Goal: Transaction & Acquisition: Purchase product/service

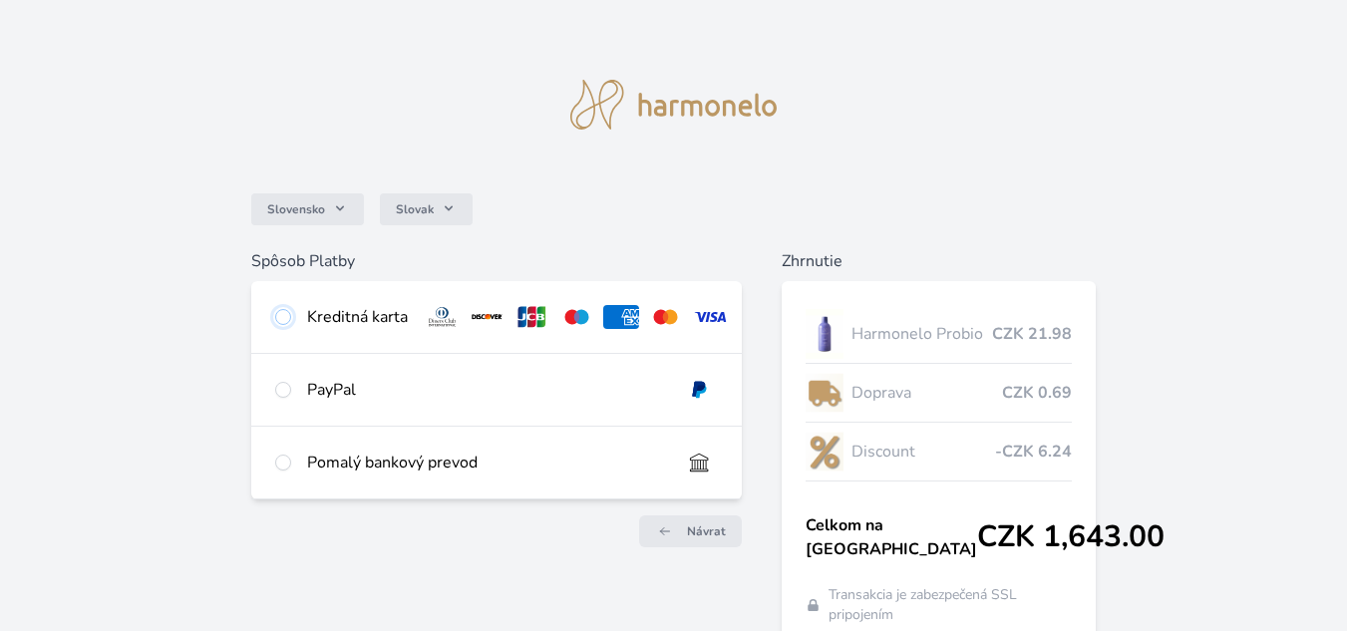
click at [289, 322] on input "radio" at bounding box center [283, 317] width 16 height 16
radio input "true"
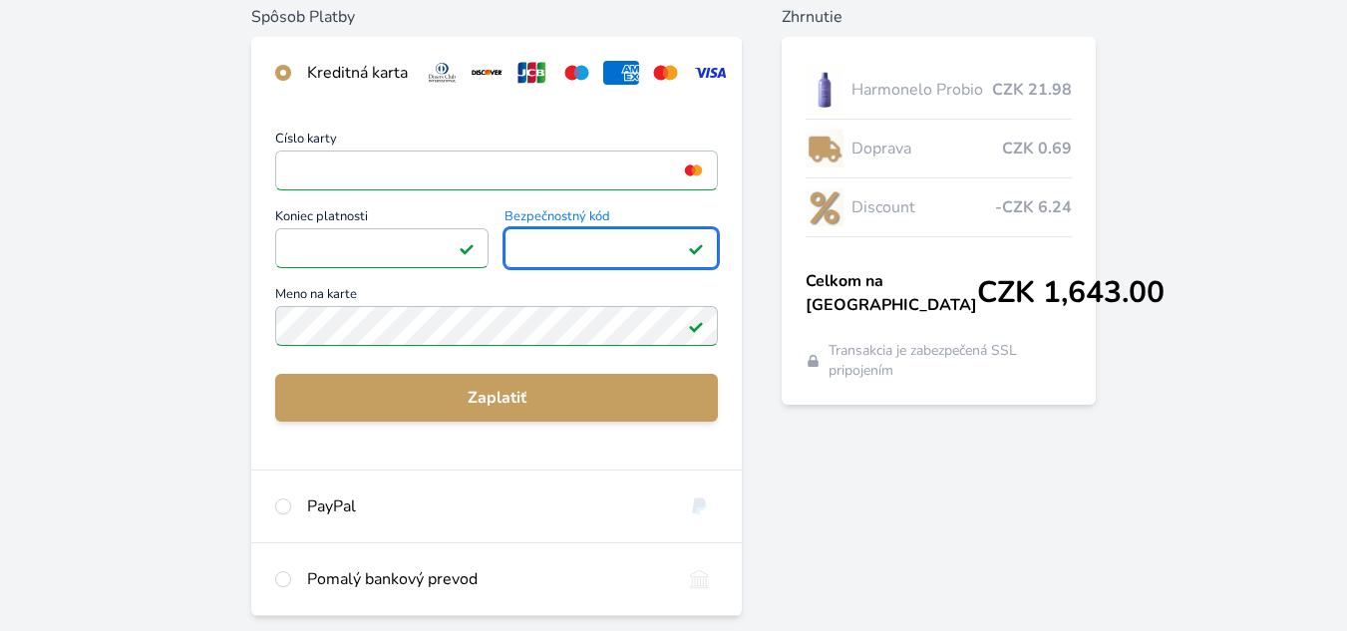
scroll to position [279, 0]
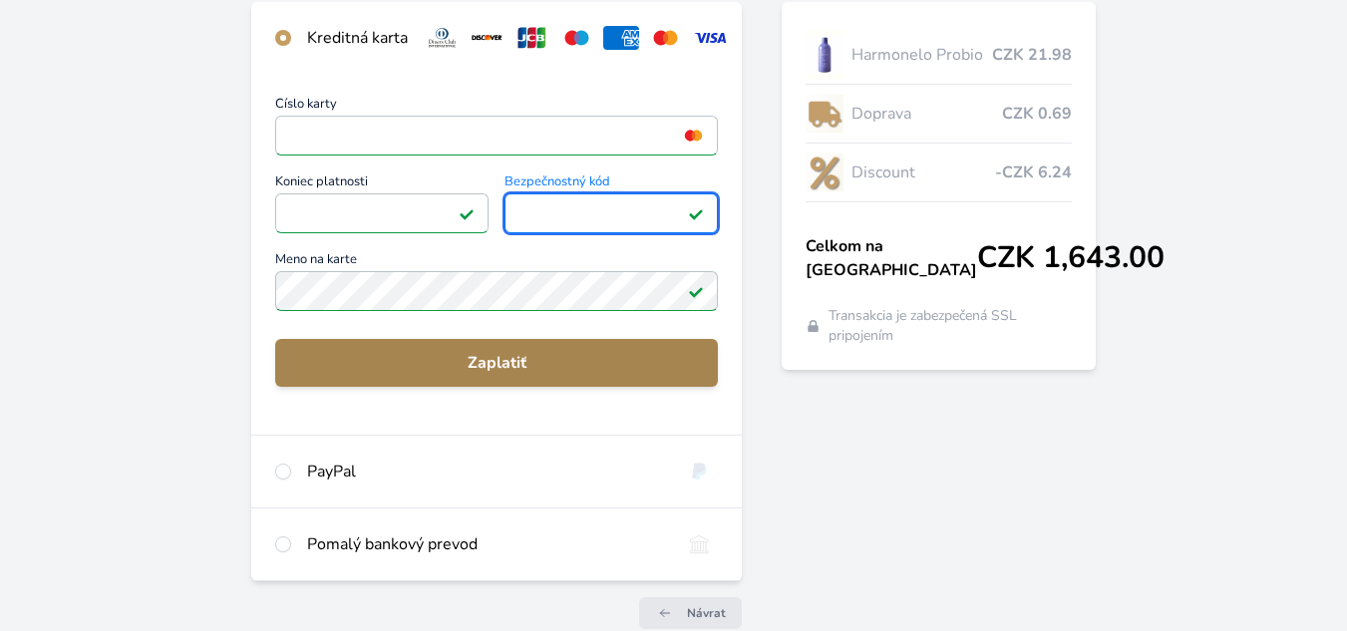
click at [519, 369] on span "Zaplatiť" at bounding box center [496, 363] width 411 height 24
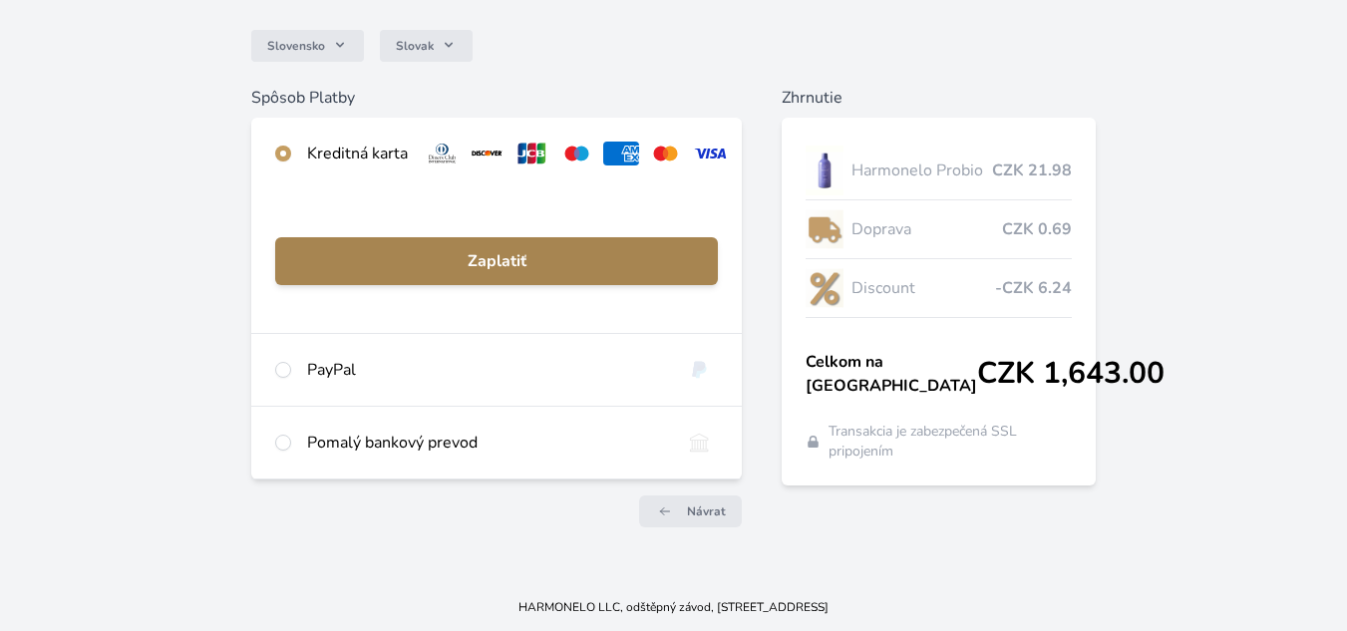
scroll to position [178, 0]
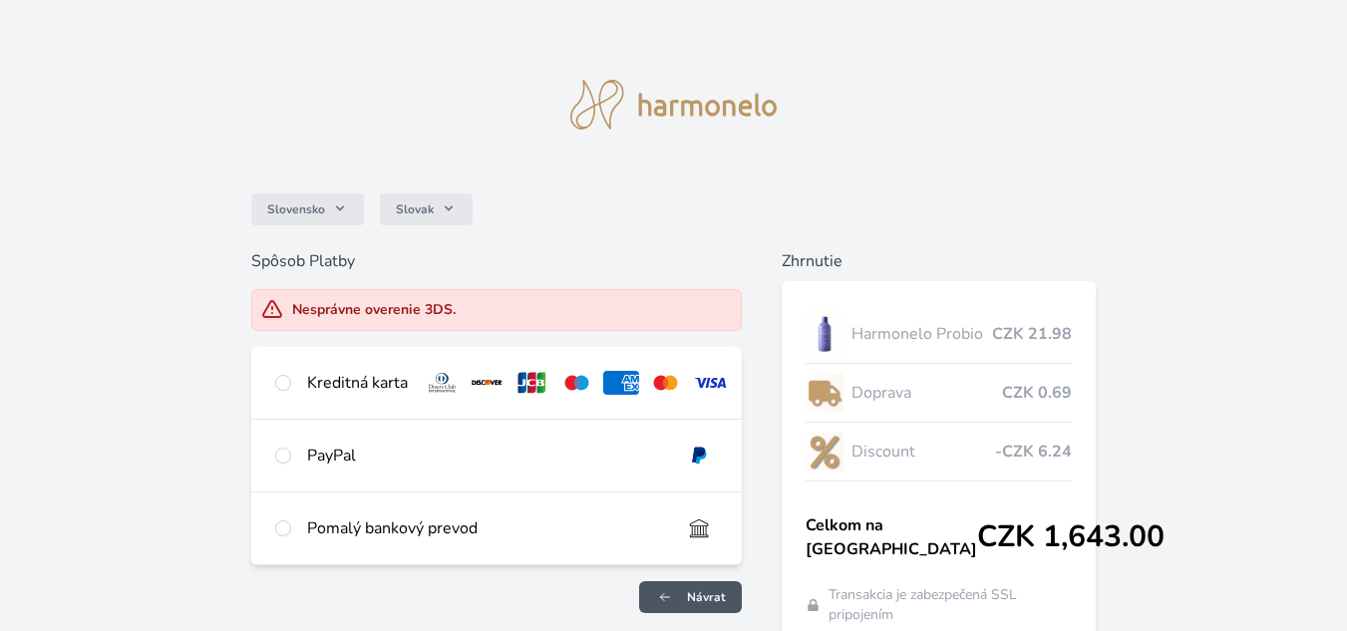
click at [649, 613] on link "Návrat" at bounding box center [690, 597] width 103 height 32
